Goal: Information Seeking & Learning: Learn about a topic

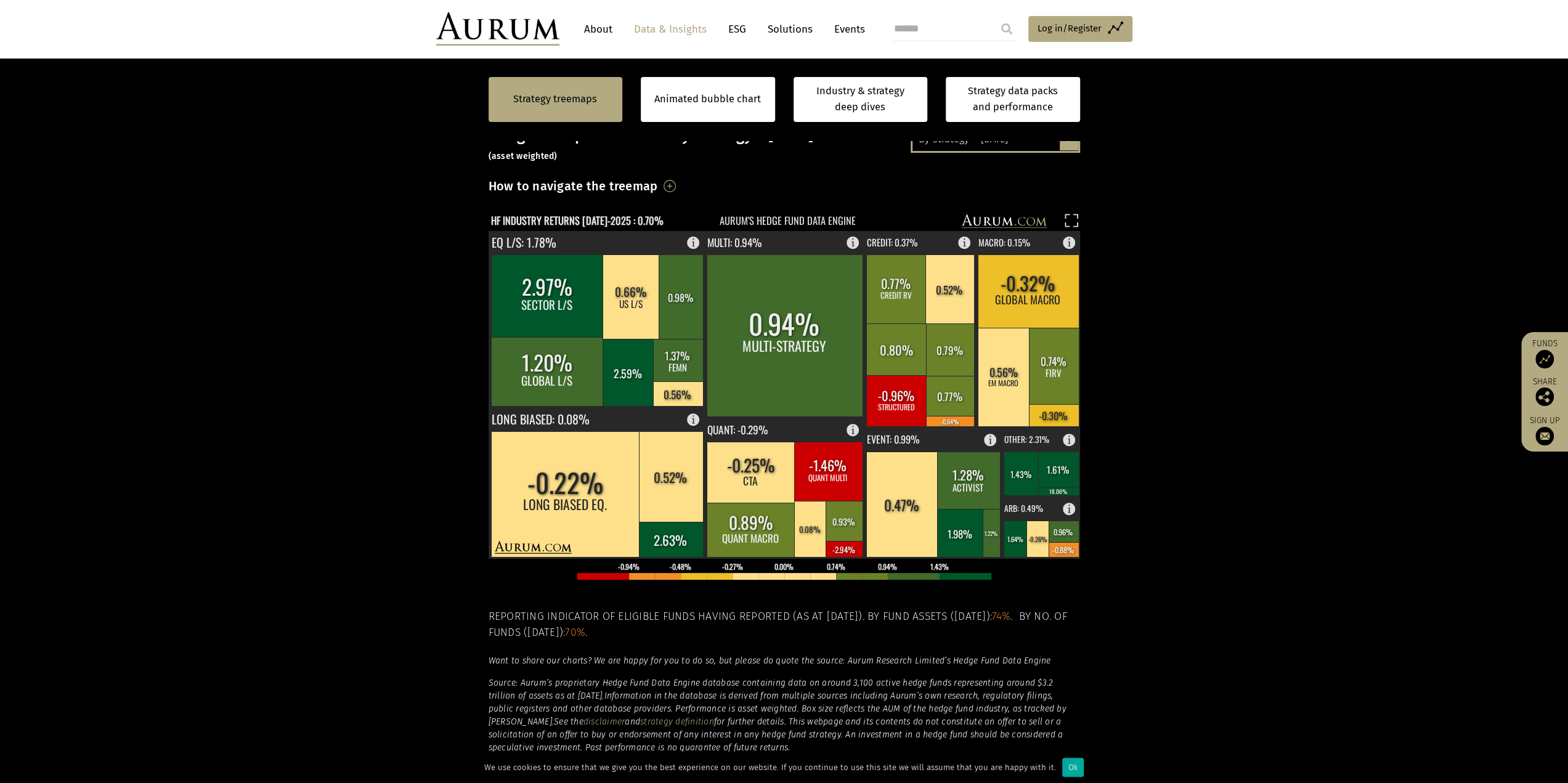
scroll to position [164, 0]
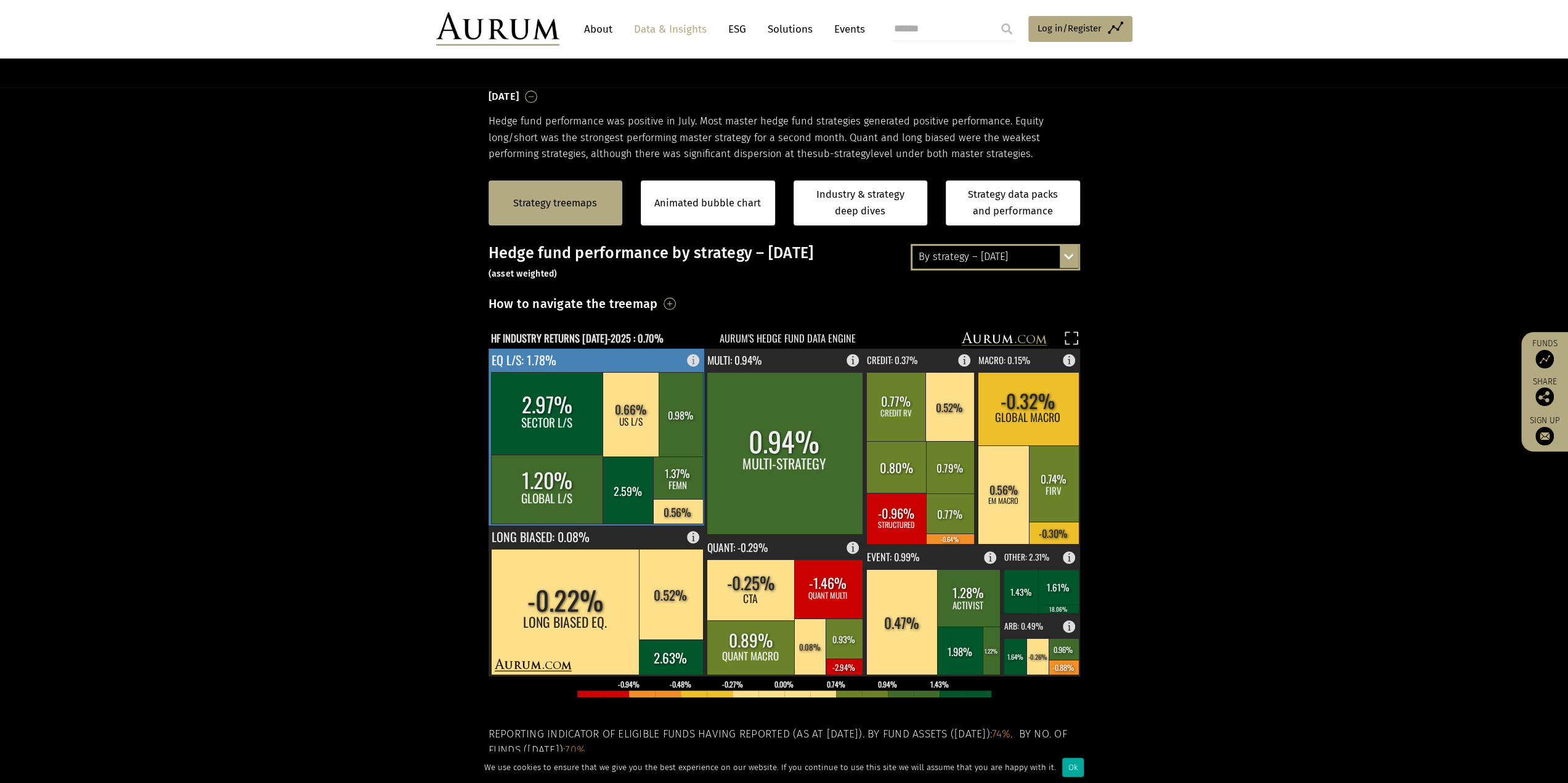
click at [628, 362] on rect at bounding box center [597, 437] width 217 height 176
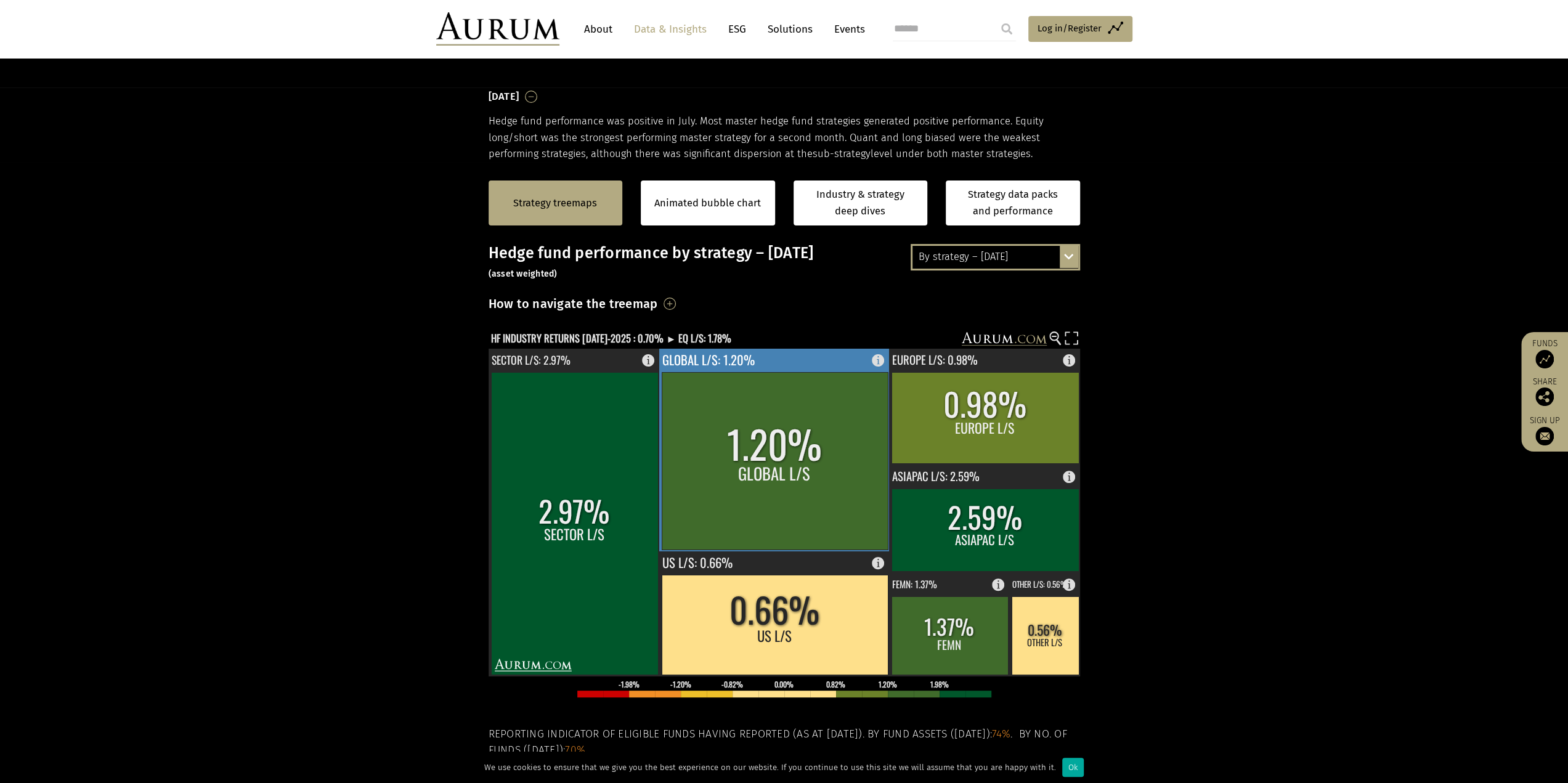
click at [886, 361] on rect at bounding box center [881, 357] width 15 height 17
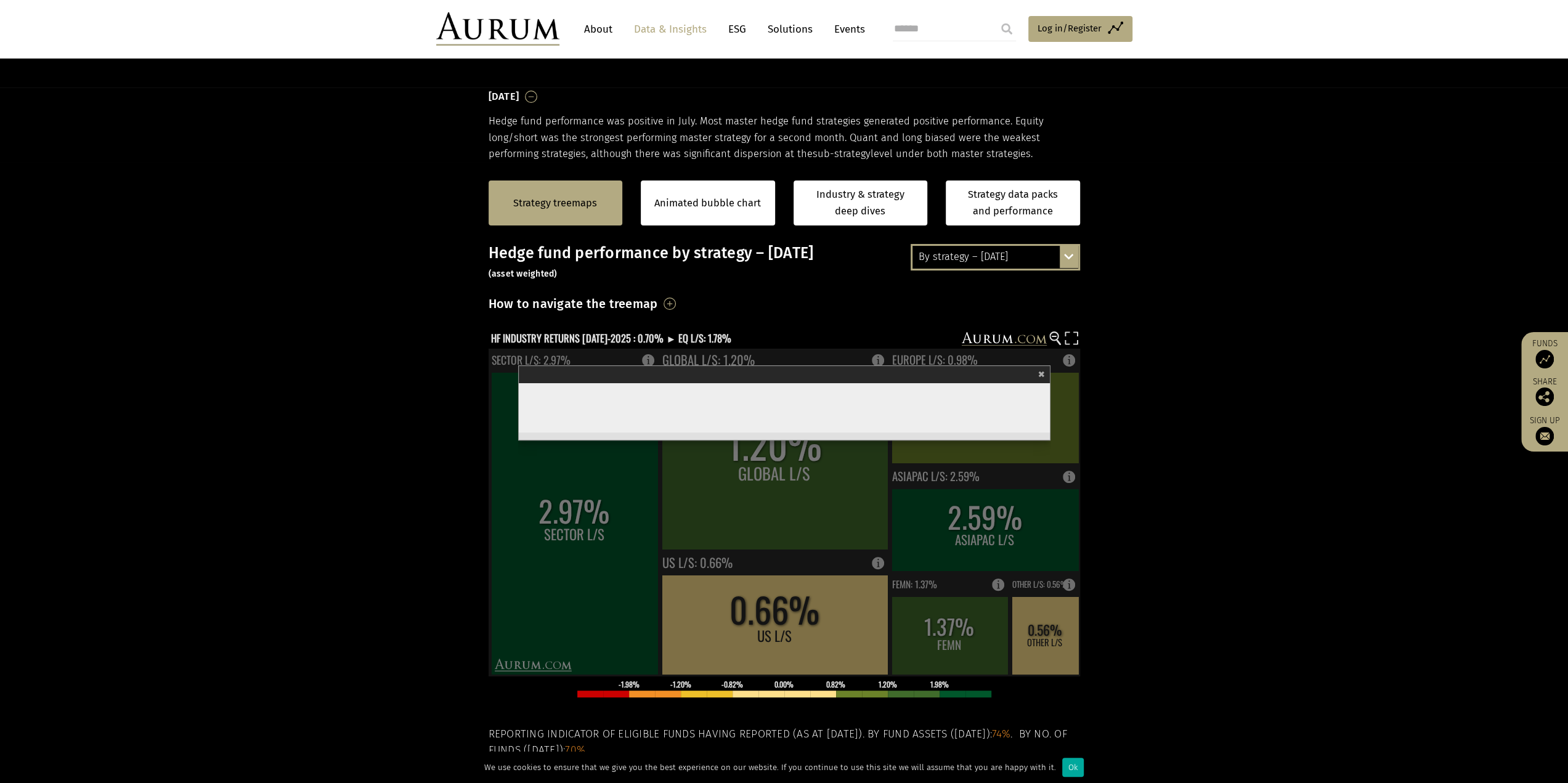
click at [1173, 402] on section "Strategy treemaps Animated bubble chart Industry & strategy deep dives Strategy…" at bounding box center [784, 546] width 1568 height 770
click at [1045, 376] on span "×" at bounding box center [1041, 373] width 7 height 14
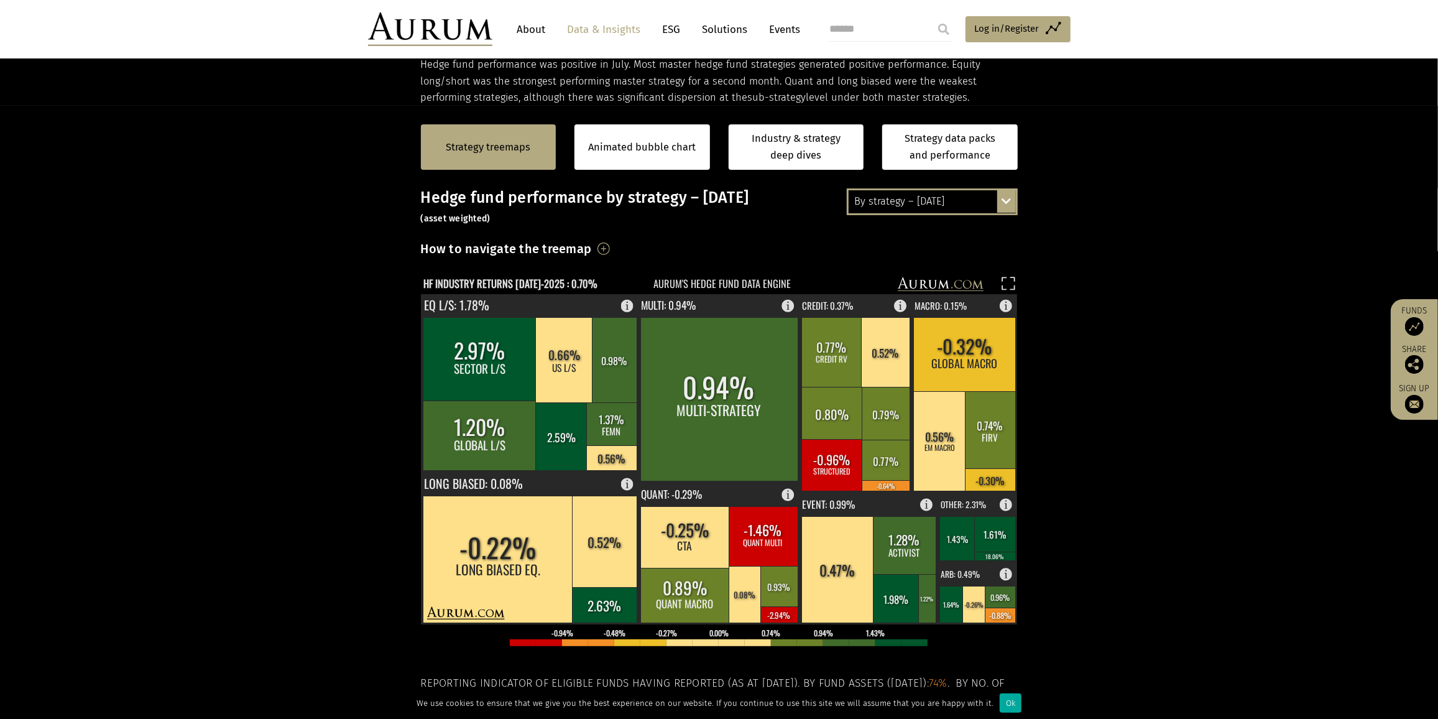
scroll to position [241, 0]
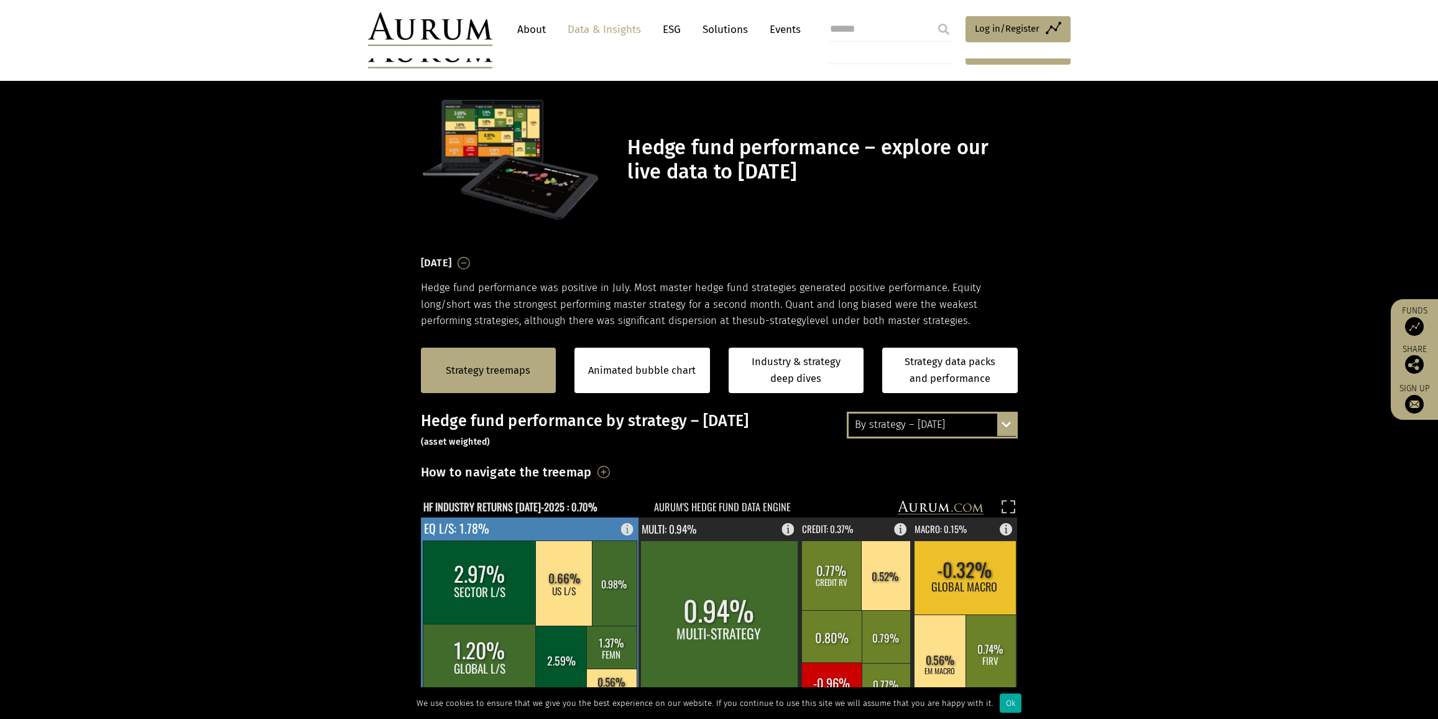
scroll to position [241, 0]
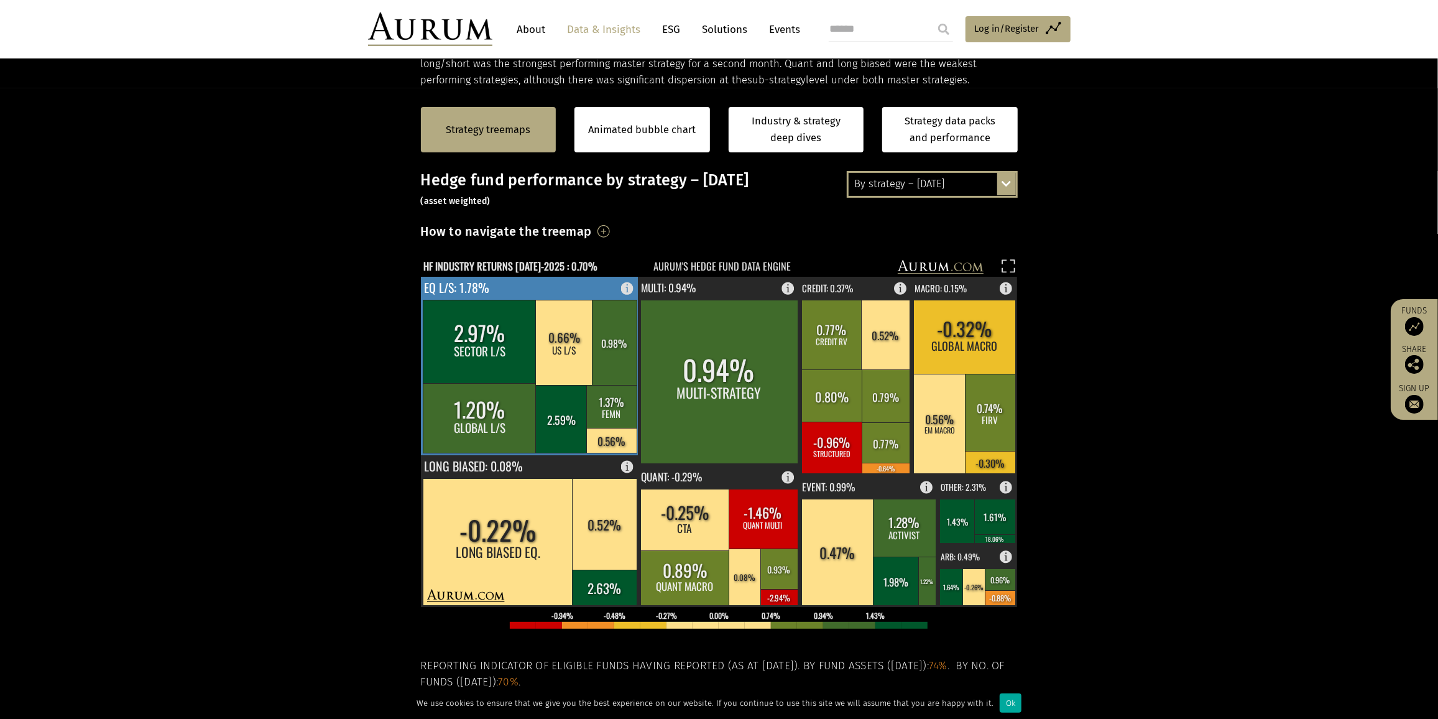
click at [625, 288] on rect at bounding box center [630, 285] width 15 height 17
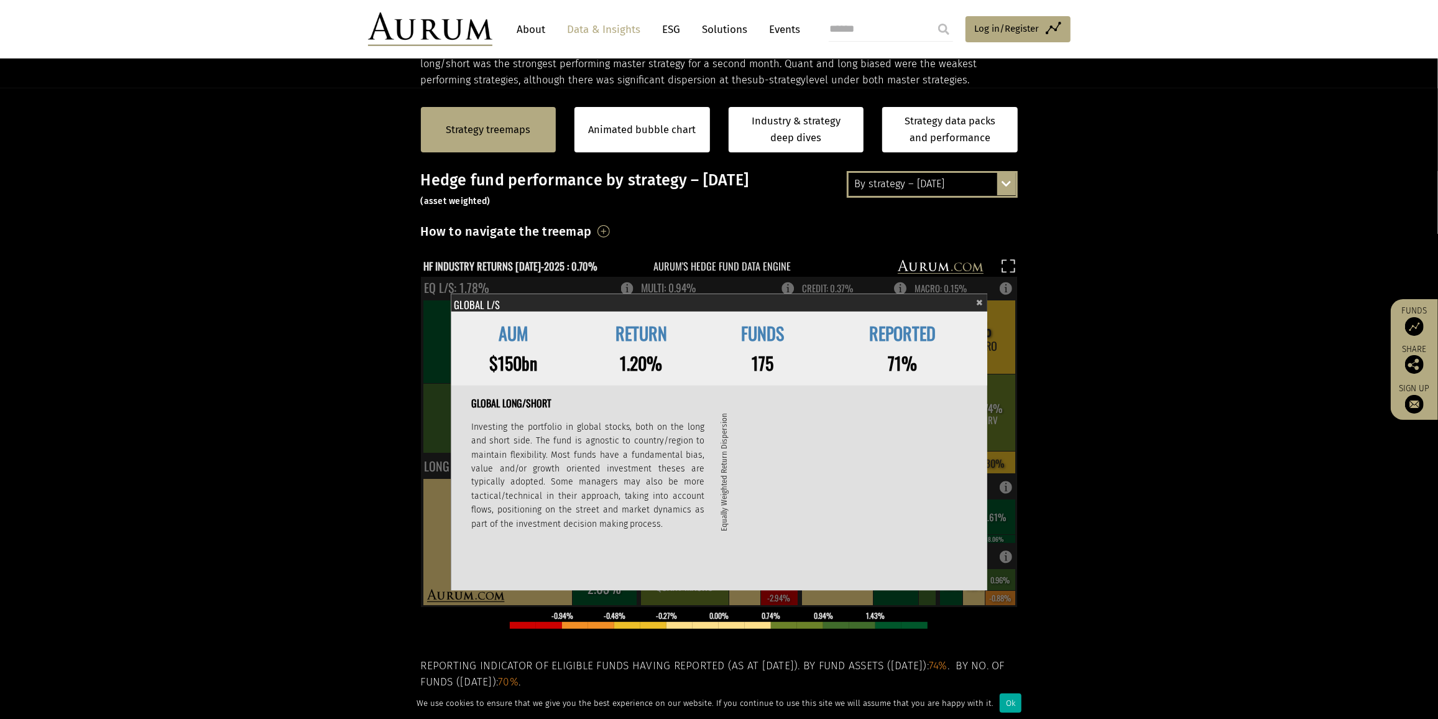
click at [918, 226] on div "How to navigate the treemap Hovering over one of the coloured boxes in the char…" at bounding box center [719, 235] width 597 height 29
drag, startPoint x: 480, startPoint y: 325, endPoint x: 560, endPoint y: 382, distance: 97.6
click at [560, 384] on div "AUM RETURN FUNDS REPORTED $625bn 1.78% 946 73% Equity L/S Investing in global s…" at bounding box center [719, 448] width 537 height 274
click at [552, 362] on td "$625bn" at bounding box center [513, 363] width 122 height 29
click at [979, 298] on span "×" at bounding box center [979, 300] width 7 height 14
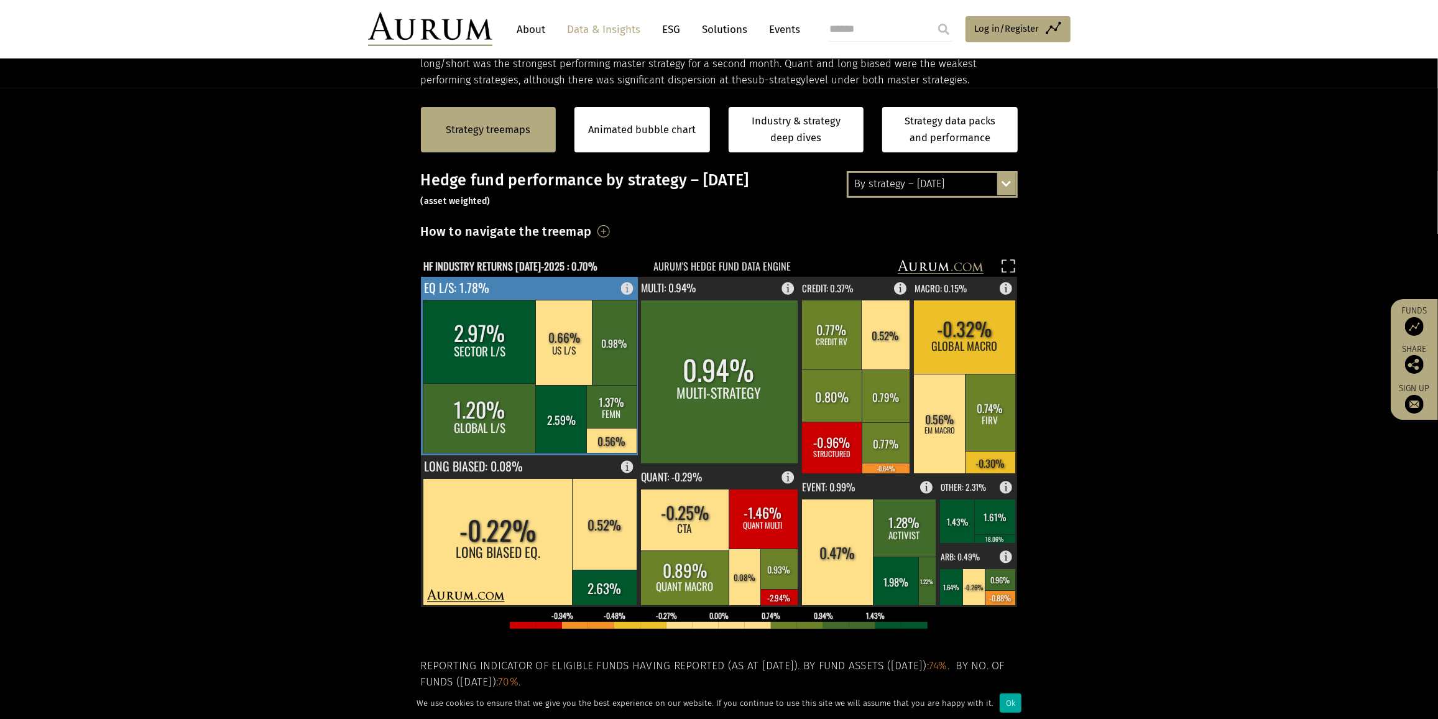
click at [515, 335] on rect at bounding box center [480, 341] width 114 height 83
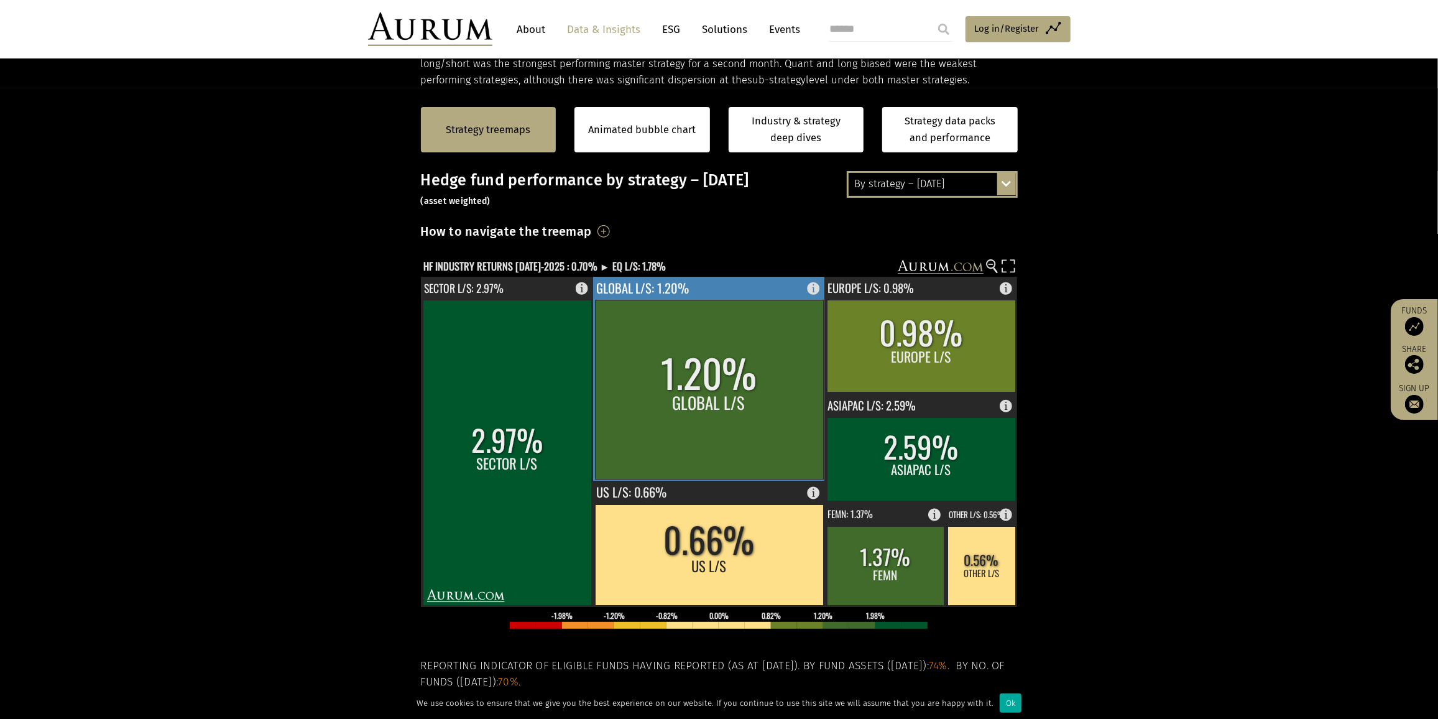
click at [789, 387] on rect at bounding box center [709, 389] width 228 height 179
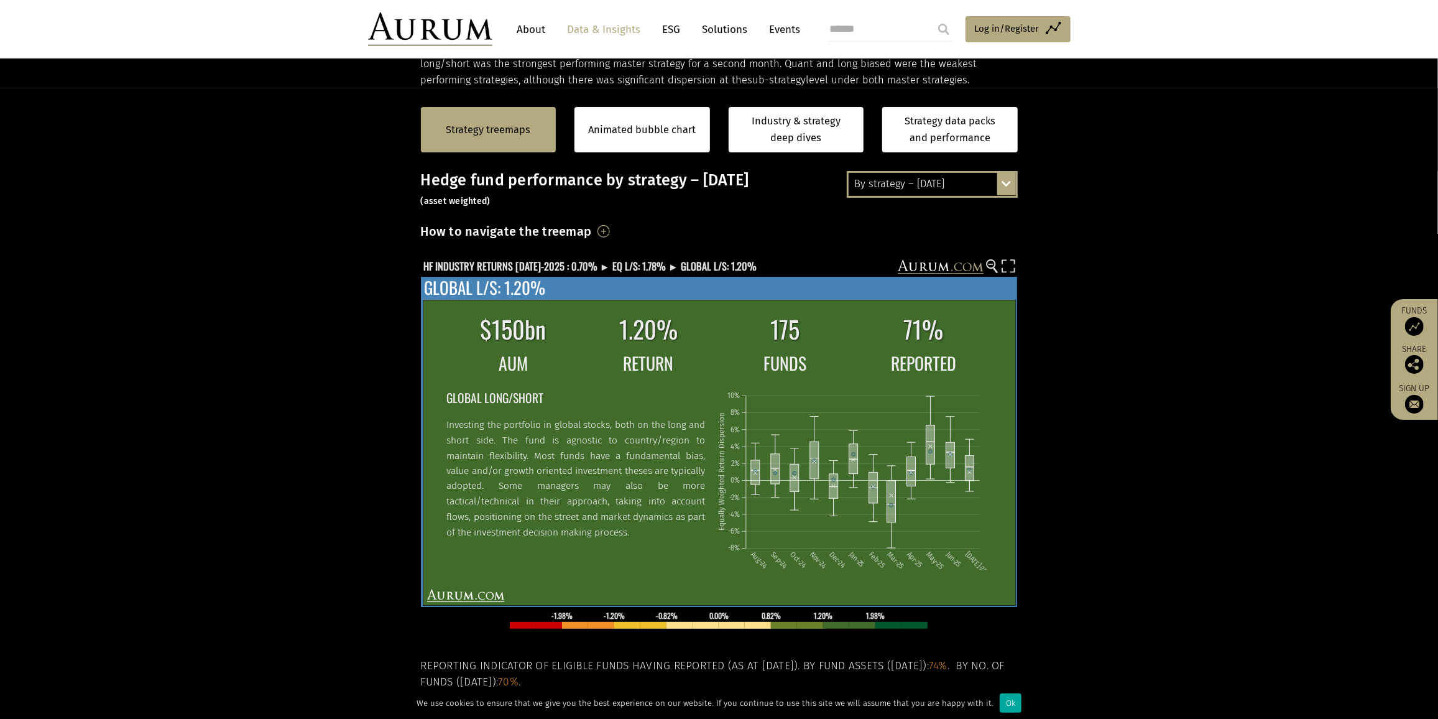
drag, startPoint x: 487, startPoint y: 325, endPoint x: 566, endPoint y: 330, distance: 79.1
click at [566, 330] on td "$150bn" at bounding box center [513, 329] width 134 height 39
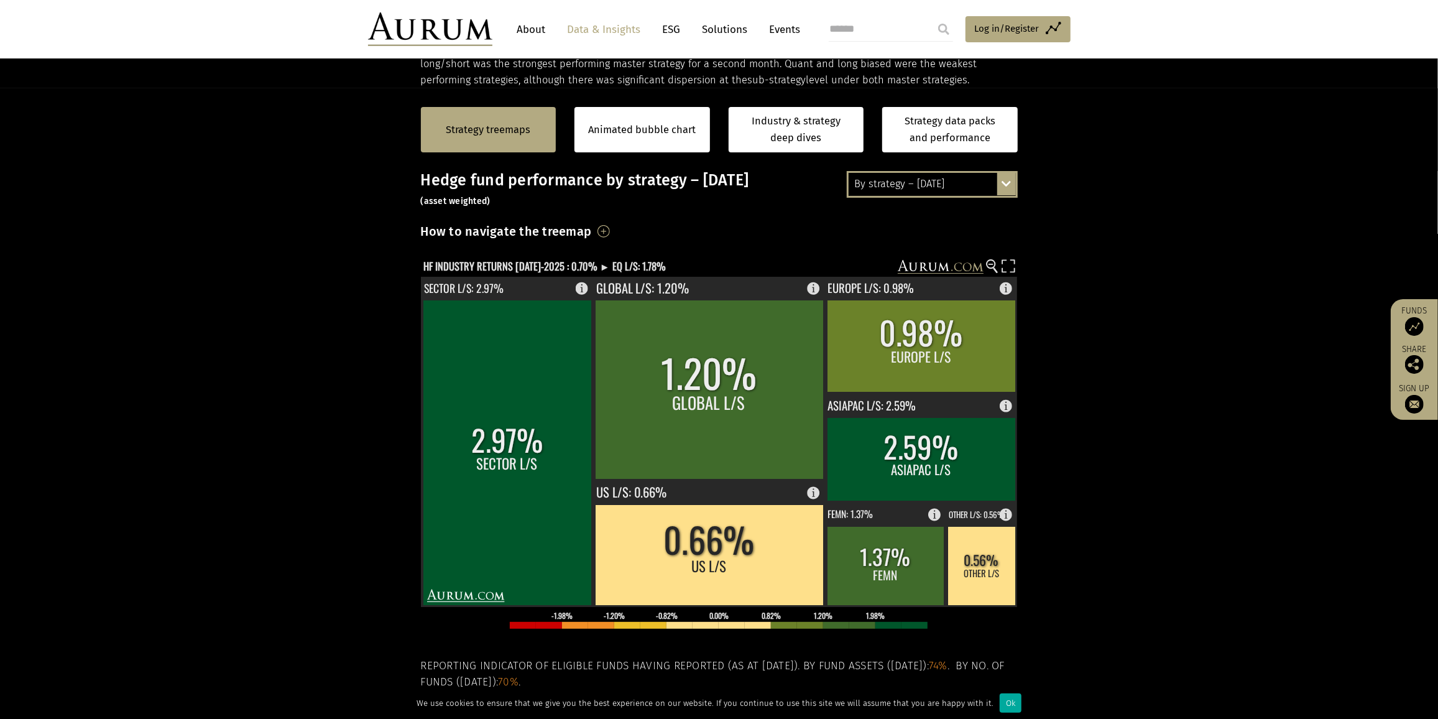
click at [1103, 293] on section "Strategy treemaps Animated bubble chart Industry & strategy deep dives Strategy…" at bounding box center [719, 476] width 1438 height 777
click at [1014, 185] on div "By strategy – [DATE] By strategy – [DATE] By strategy – year to date 2016 – [DA…" at bounding box center [932, 184] width 171 height 26
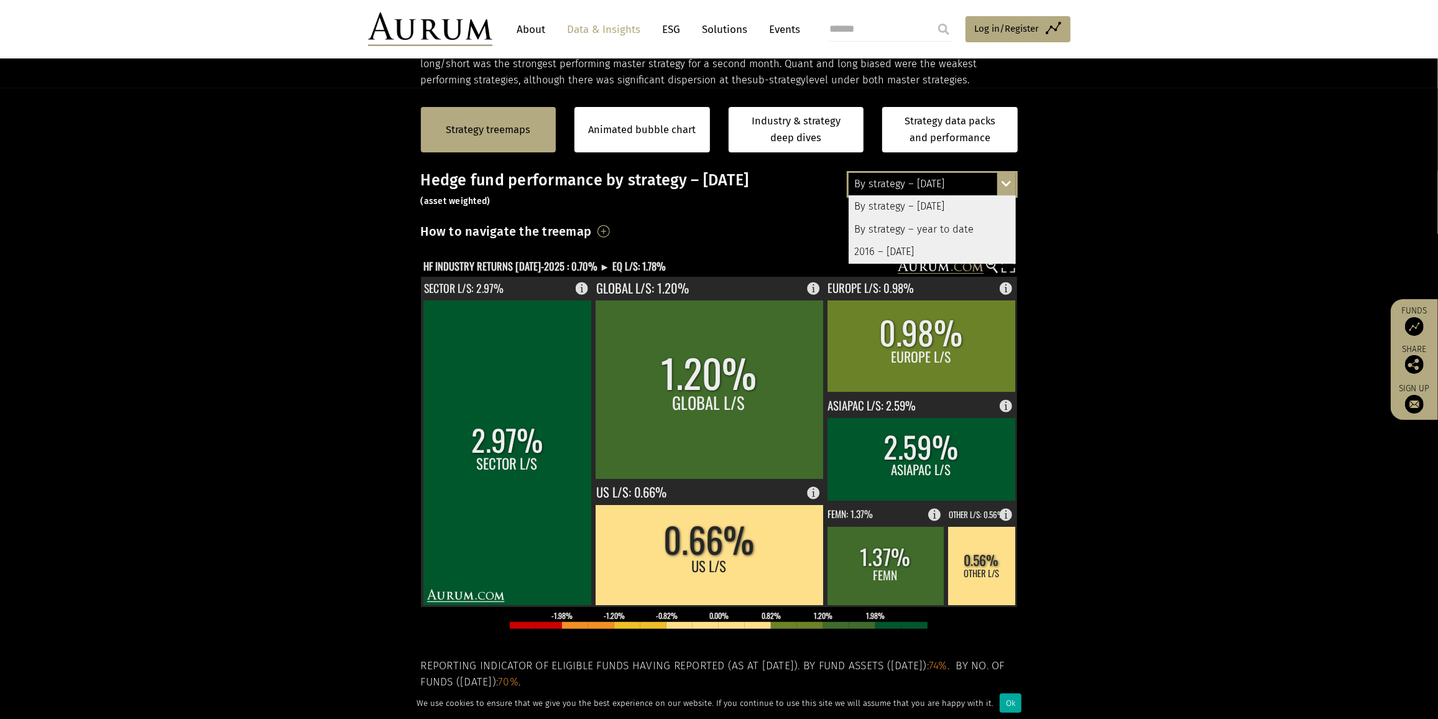
click at [1165, 276] on section "Strategy treemaps Animated bubble chart Industry & strategy deep dives Strategy…" at bounding box center [719, 476] width 1438 height 777
click at [1078, 267] on section "Strategy treemaps Animated bubble chart Industry & strategy deep dives Strategy…" at bounding box center [719, 476] width 1438 height 777
click at [1009, 185] on div "By strategy – [DATE] By strategy – [DATE] By strategy – year to date 2016 – [DA…" at bounding box center [932, 184] width 171 height 26
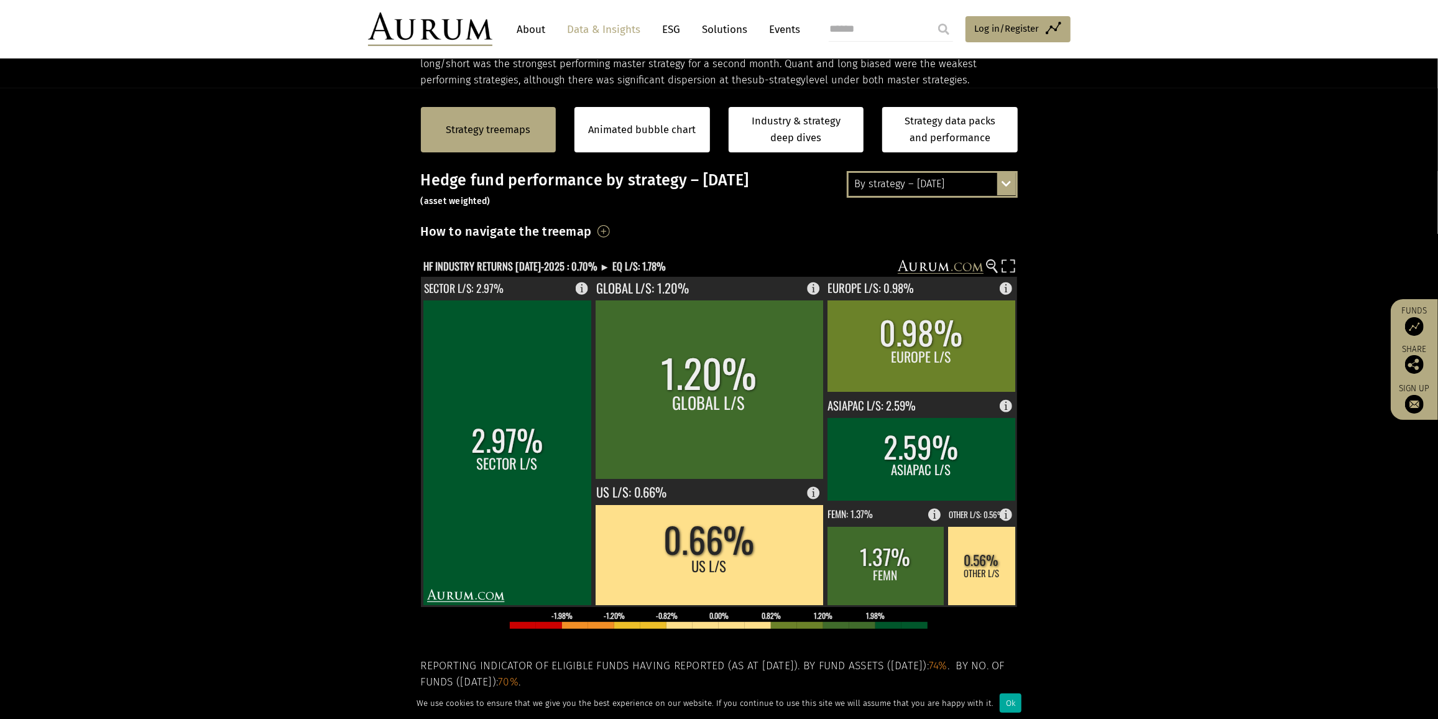
click at [1004, 183] on div "By strategy – [DATE] By strategy – [DATE] By strategy – year to date 2016 – [DA…" at bounding box center [932, 184] width 171 height 26
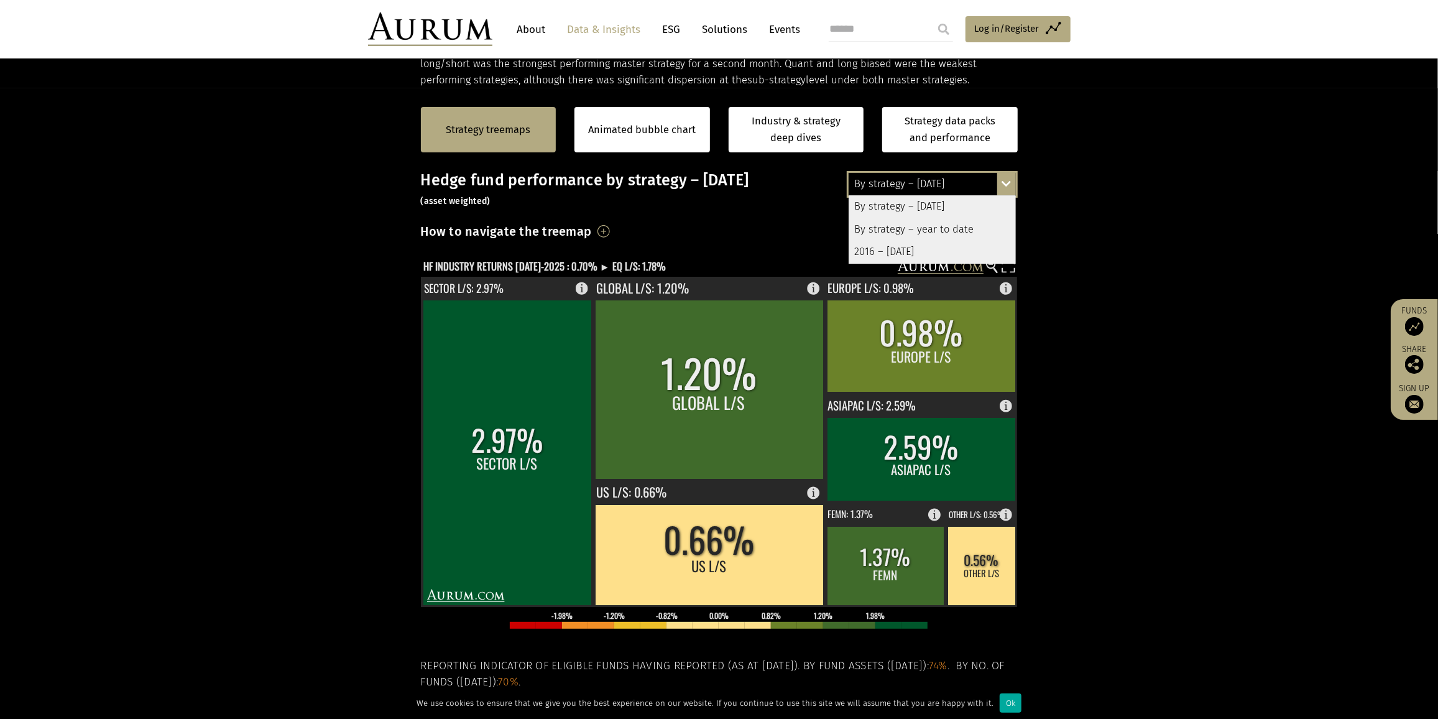
click at [1049, 354] on section "Strategy treemaps Animated bubble chart Industry & strategy deep dives Strategy…" at bounding box center [719, 476] width 1438 height 777
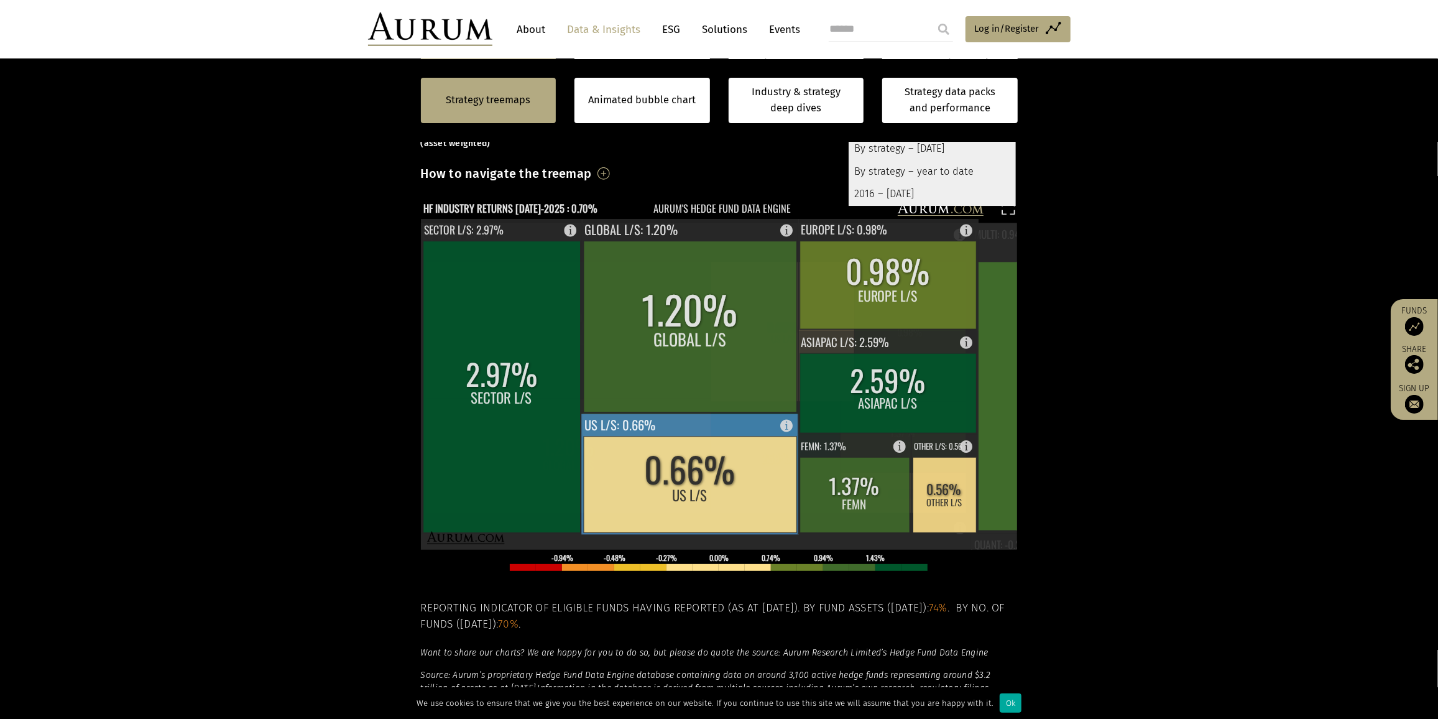
scroll to position [316, 0]
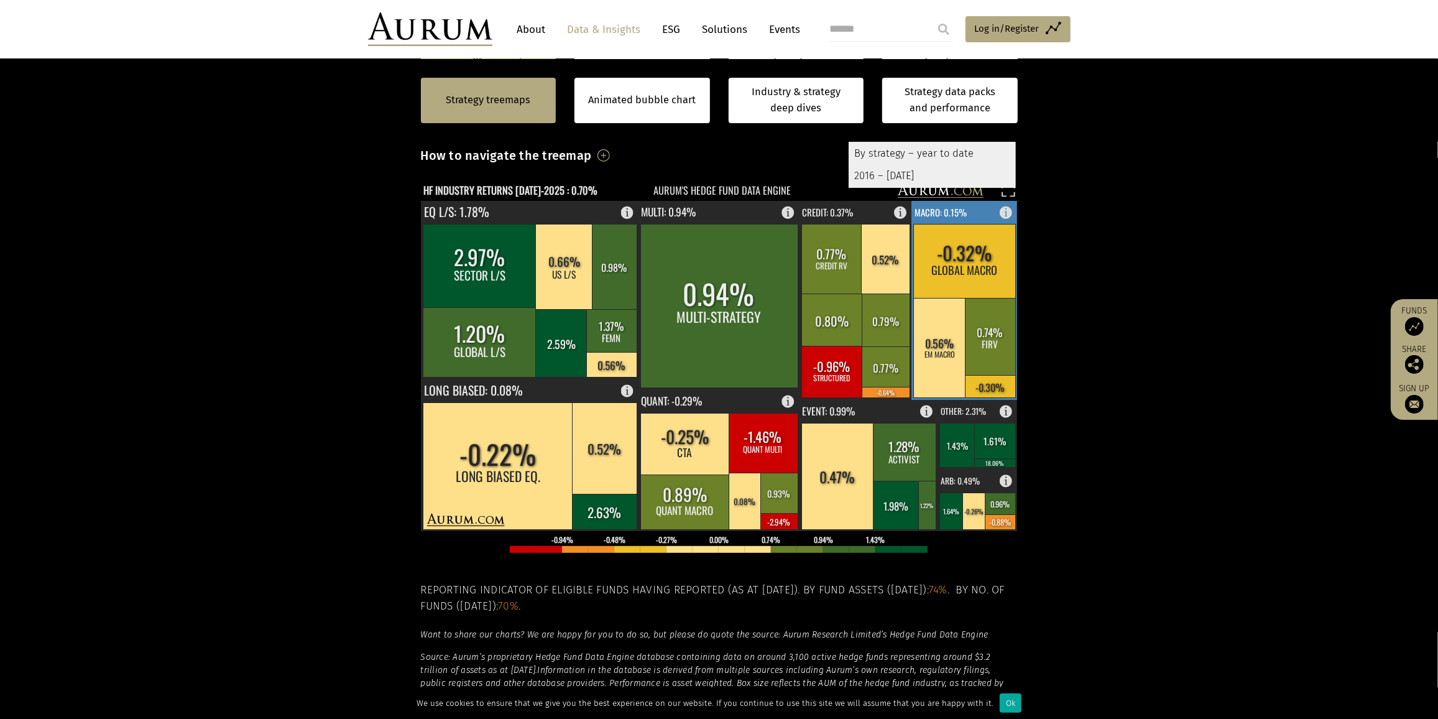
click at [1001, 211] on rect at bounding box center [965, 300] width 107 height 199
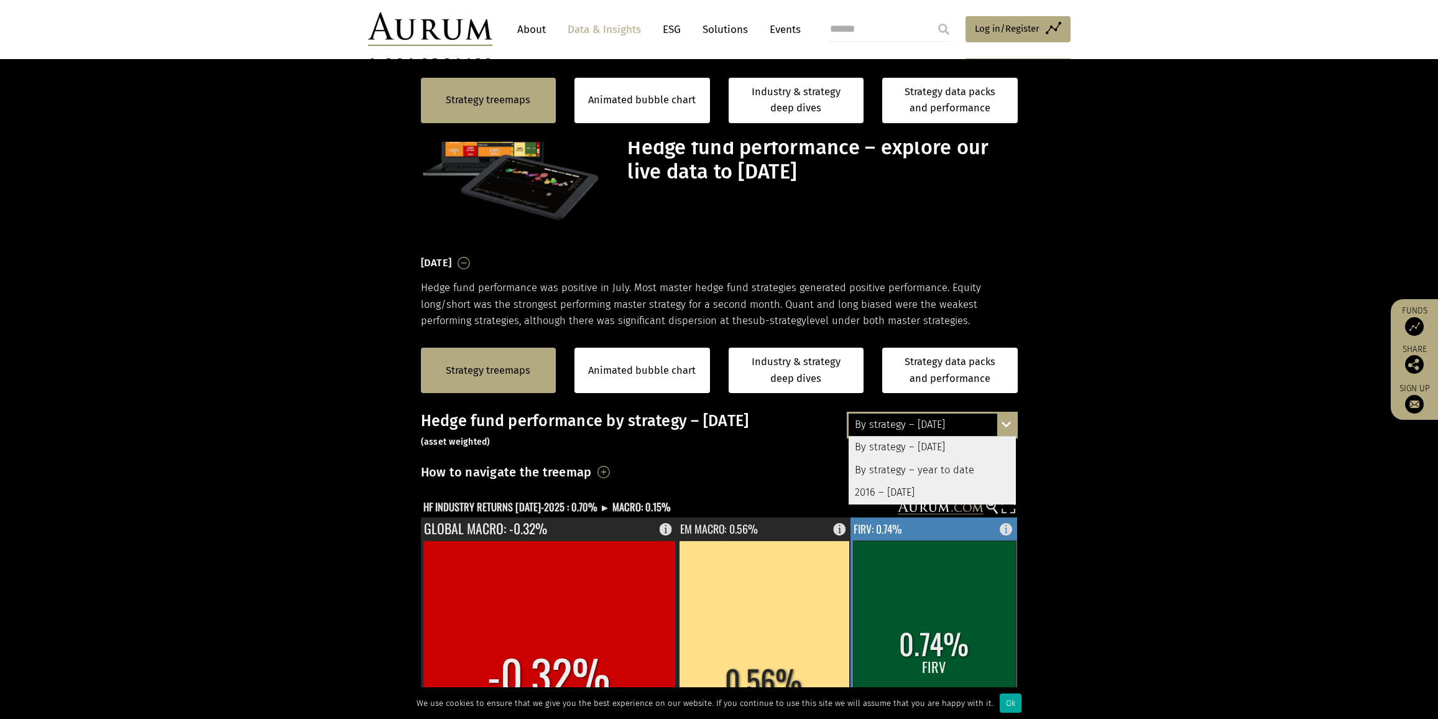
scroll to position [316, 0]
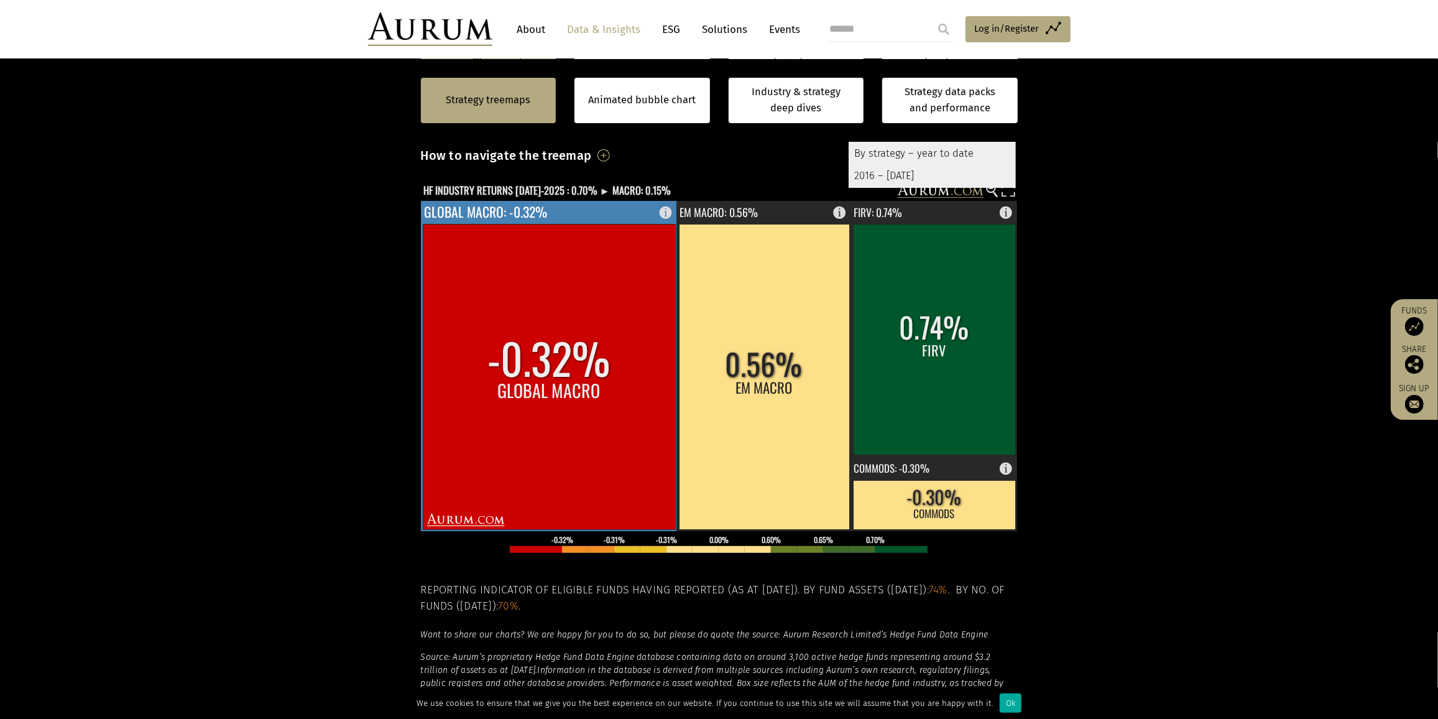
click at [587, 326] on rect at bounding box center [549, 376] width 252 height 305
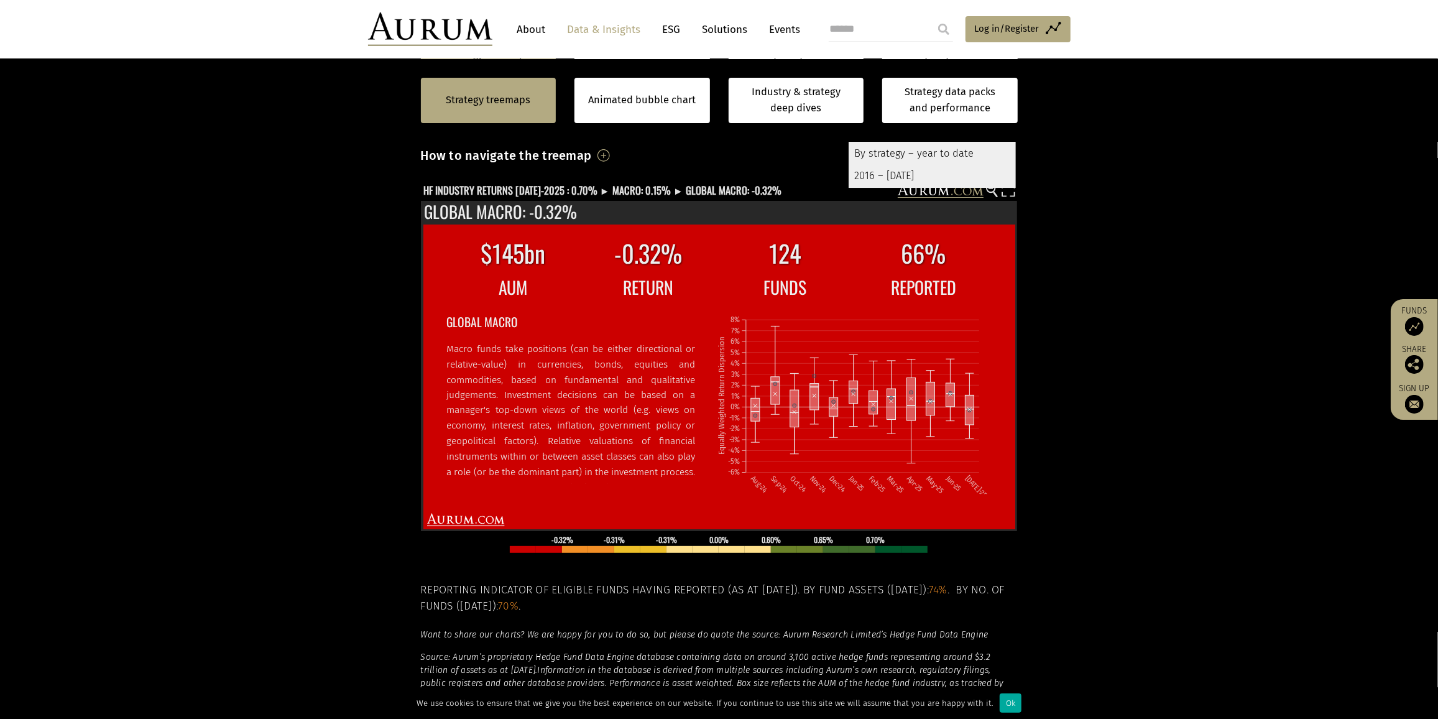
click at [1099, 217] on section "Strategy treemaps Animated bubble chart Industry & strategy deep dives Strategy…" at bounding box center [719, 400] width 1438 height 777
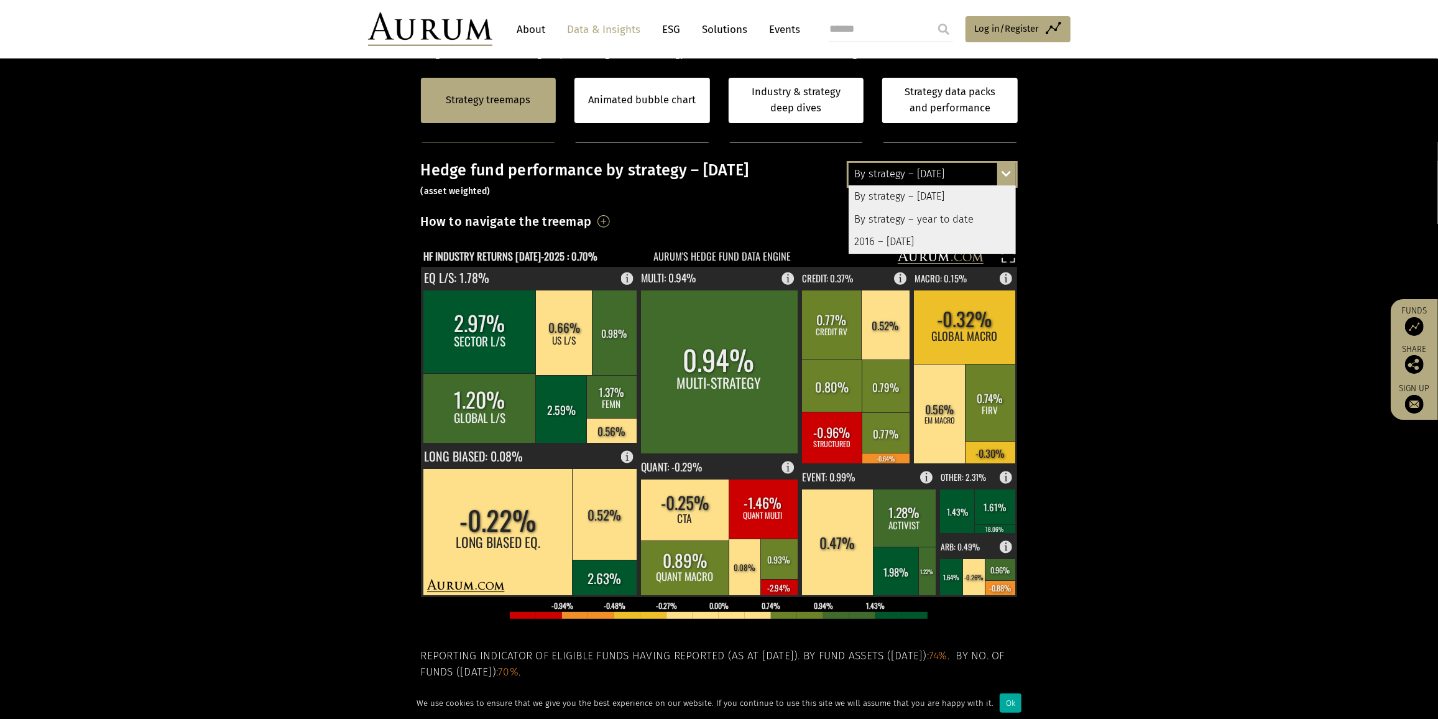
scroll to position [241, 0]
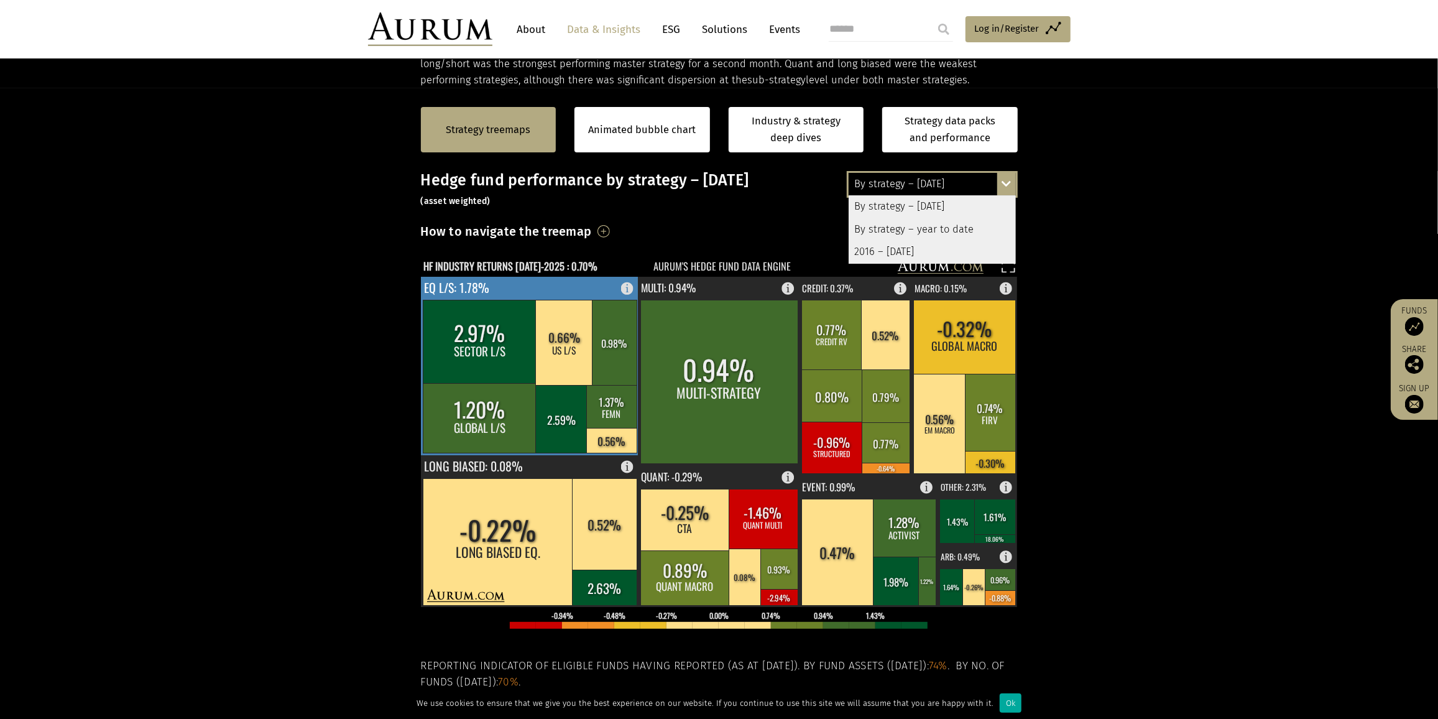
click at [625, 283] on rect at bounding box center [630, 285] width 15 height 17
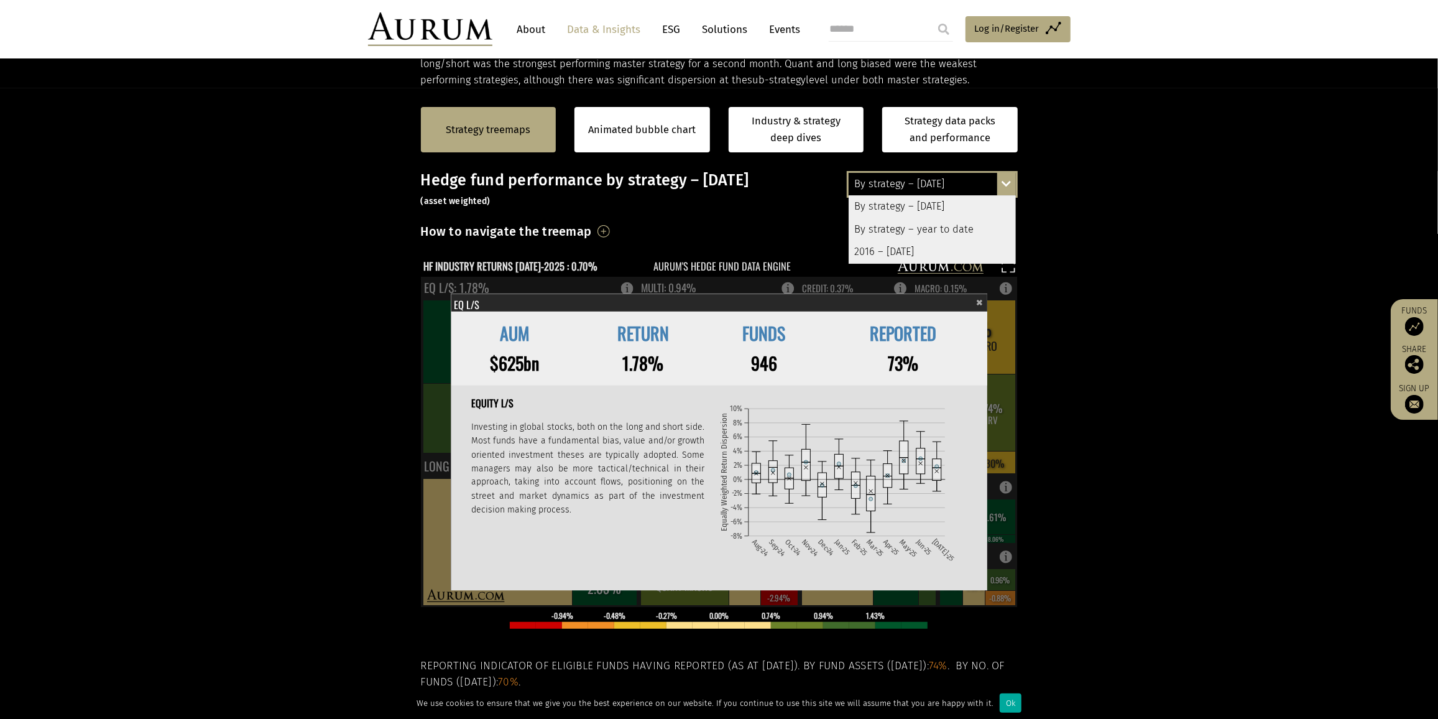
click at [1077, 328] on section "Strategy treemaps Animated bubble chart Industry & strategy deep dives Strategy…" at bounding box center [719, 476] width 1438 height 777
click at [1005, 287] on rect at bounding box center [719, 442] width 597 height 331
click at [981, 302] on span "×" at bounding box center [979, 300] width 7 height 14
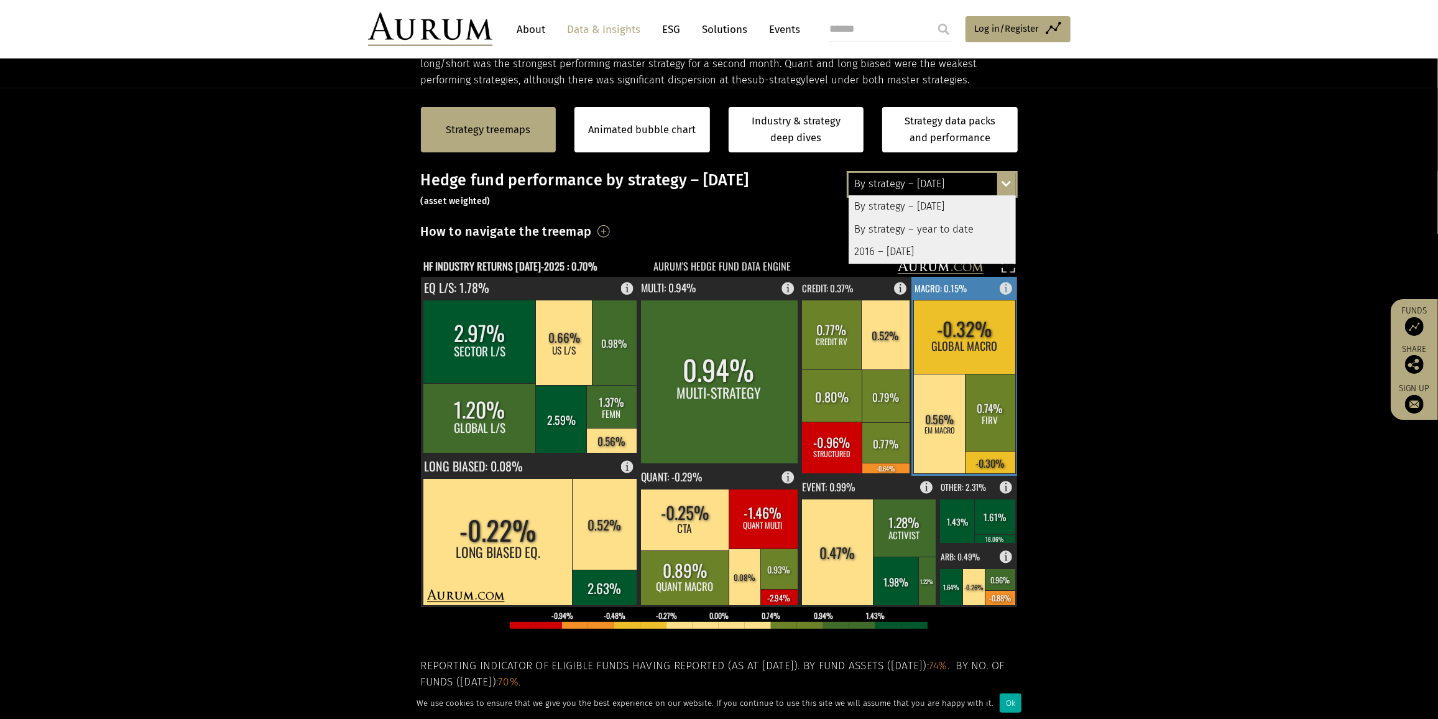
click at [1008, 288] on rect at bounding box center [1010, 285] width 15 height 17
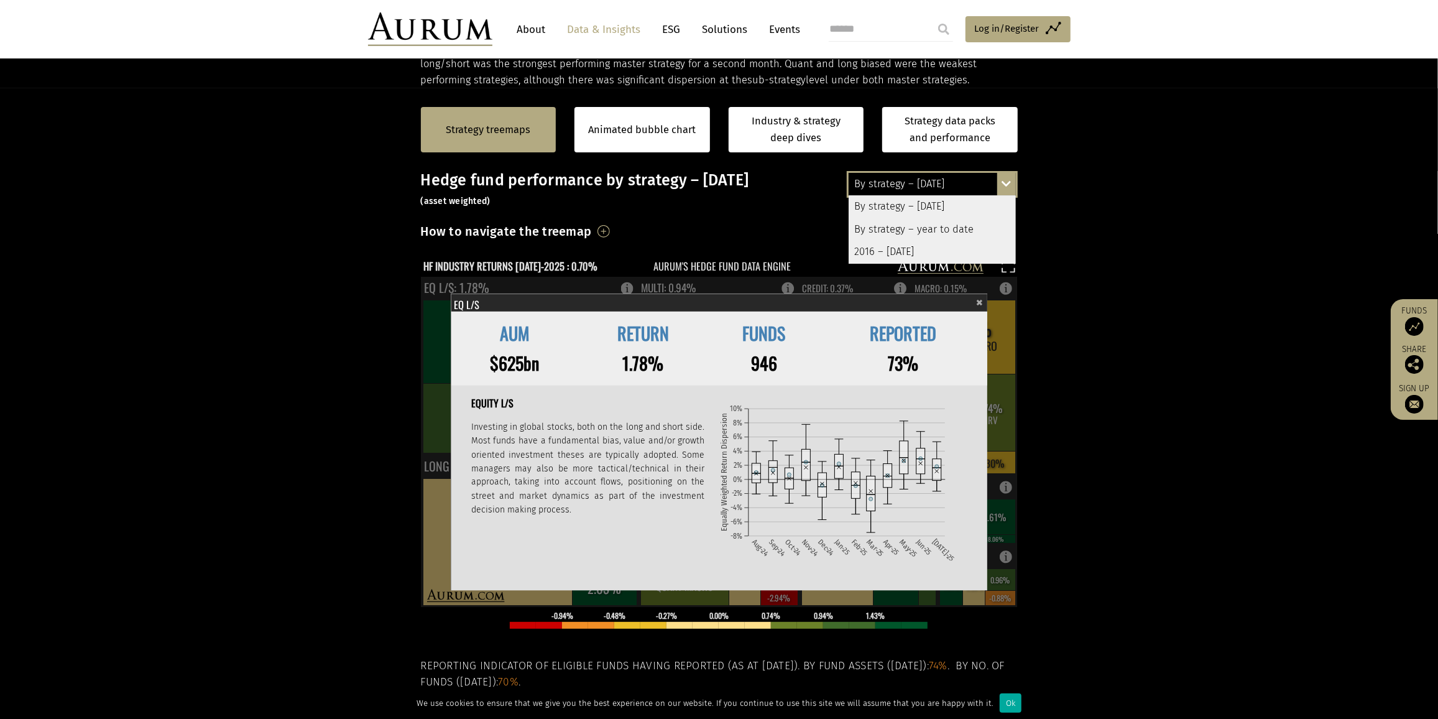
click at [977, 298] on span "×" at bounding box center [979, 300] width 7 height 14
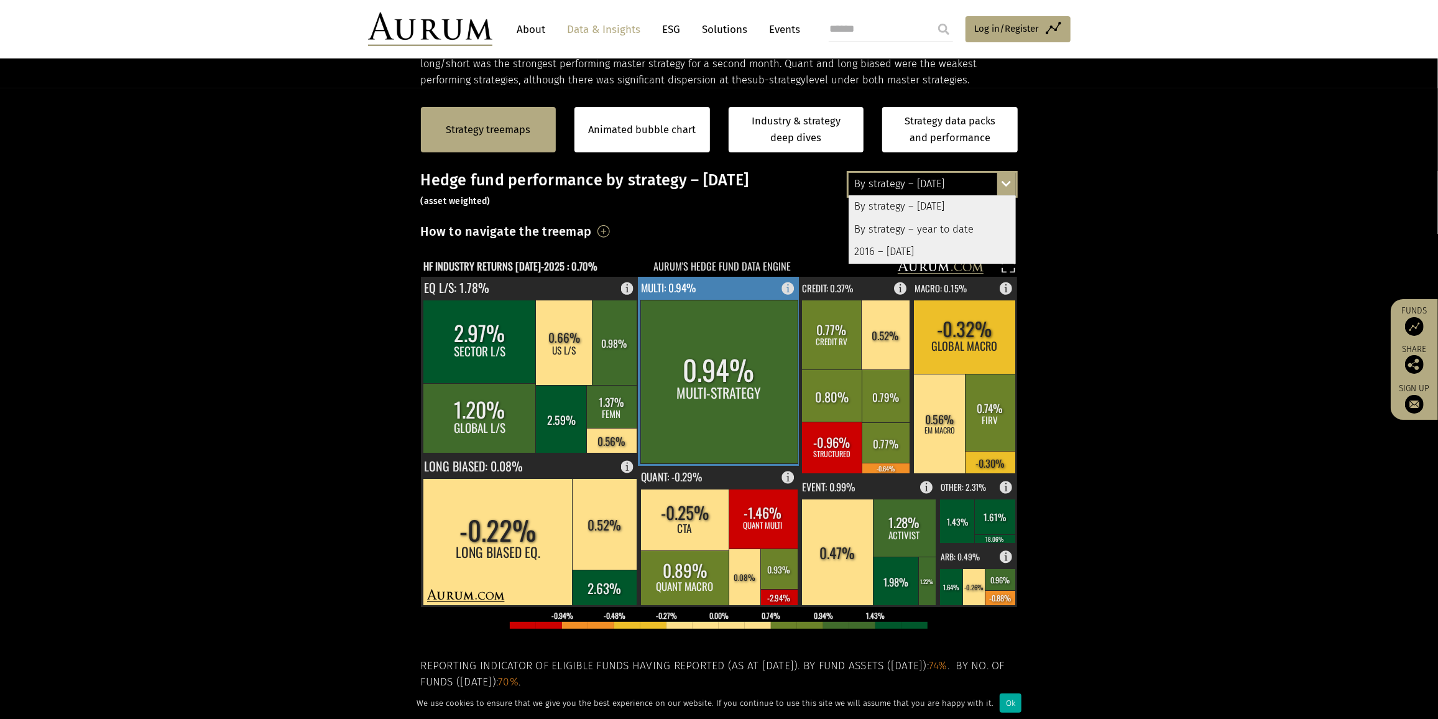
click at [789, 284] on rect at bounding box center [791, 285] width 15 height 17
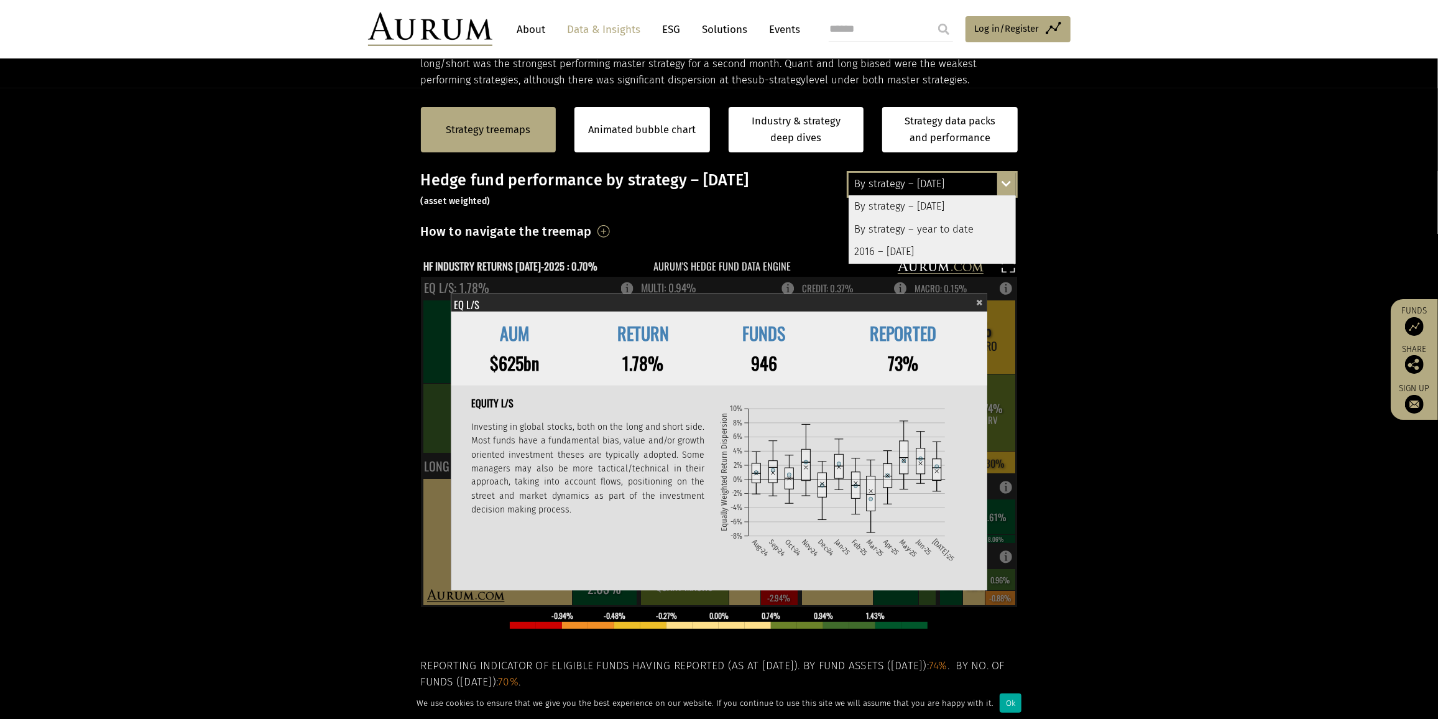
click at [977, 297] on span "×" at bounding box center [979, 300] width 7 height 14
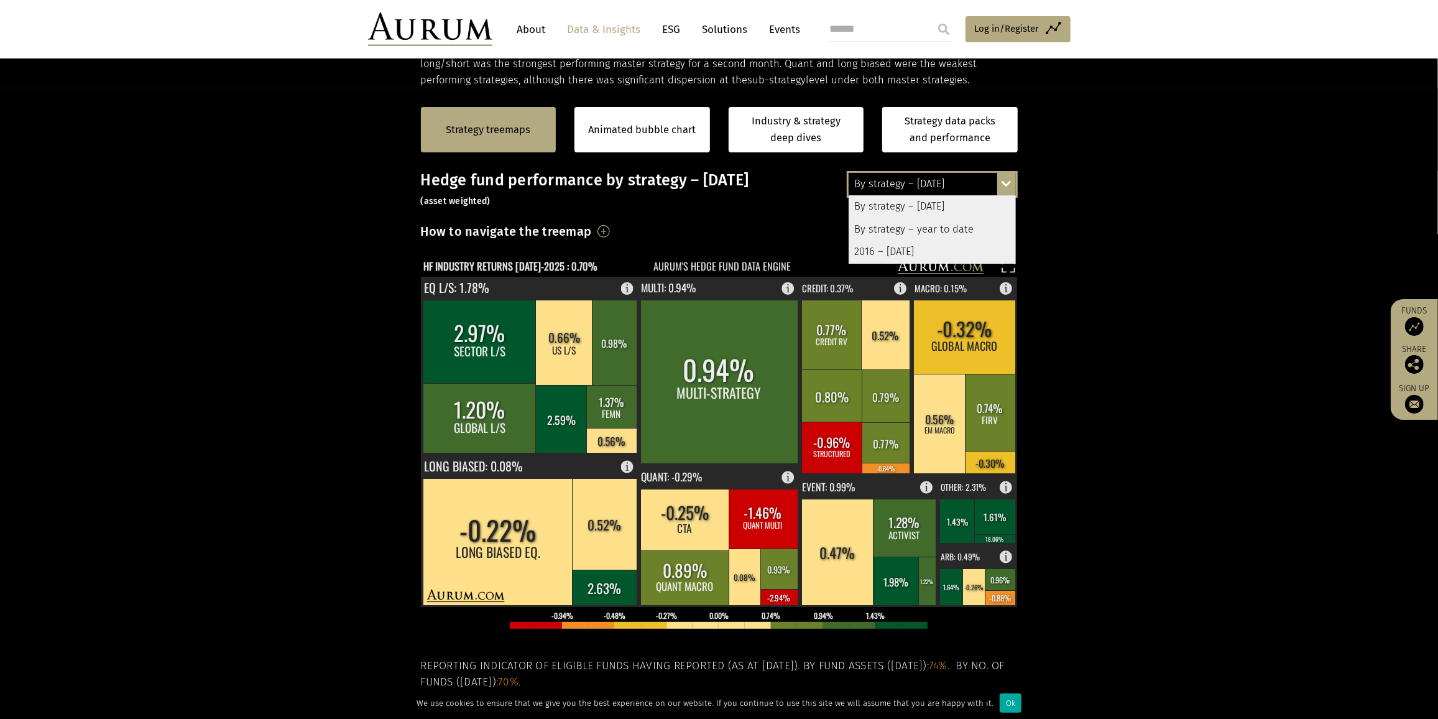
drag, startPoint x: 263, startPoint y: 193, endPoint x: 303, endPoint y: 67, distance: 132.5
click at [269, 184] on section "Strategy treemaps Animated bubble chart Industry & strategy deep dives Strategy…" at bounding box center [719, 476] width 1438 height 777
